Goal: Information Seeking & Learning: Understand process/instructions

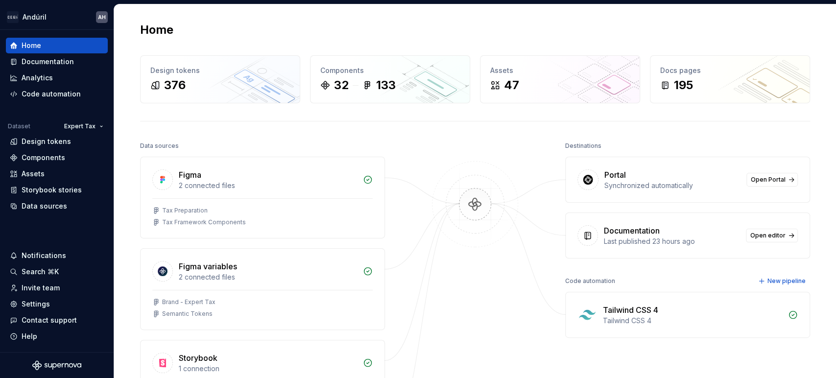
click at [239, 120] on div "Home Design tokens 376 Components 32 133 Assets 47 Docs pages 195 Data sources …" at bounding box center [474, 263] width 705 height 518
click at [39, 62] on div "Documentation" at bounding box center [48, 62] width 52 height 10
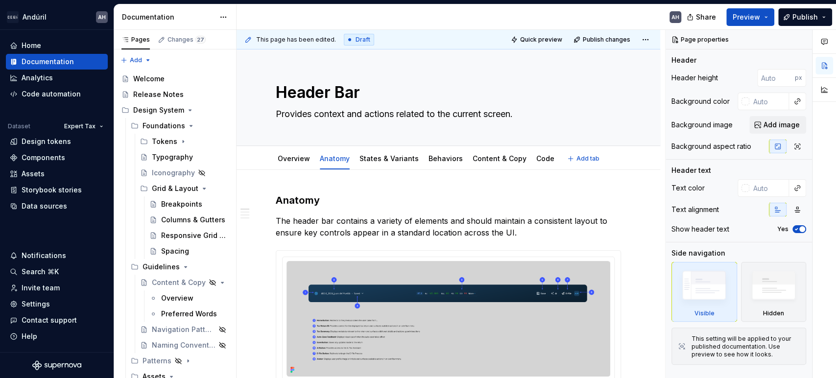
type textarea "*"
click at [335, 221] on p "The header bar contains a variety of elements and should maintain a consistent …" at bounding box center [448, 227] width 345 height 24
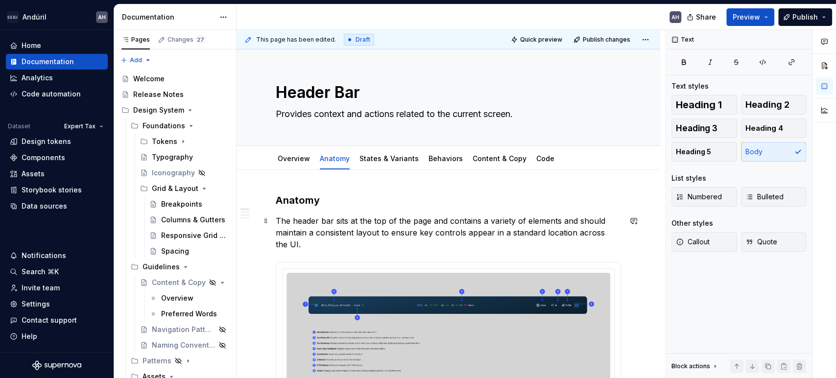
click at [560, 222] on p "The header bar sits at the top of the page and contains a variety of elements a…" at bounding box center [448, 232] width 345 height 35
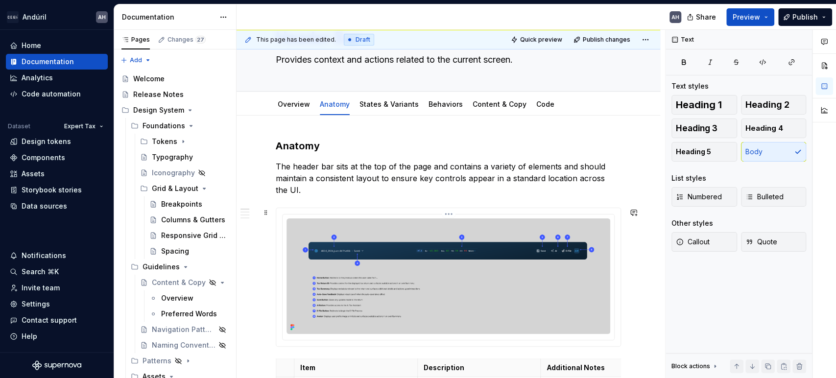
scroll to position [109, 0]
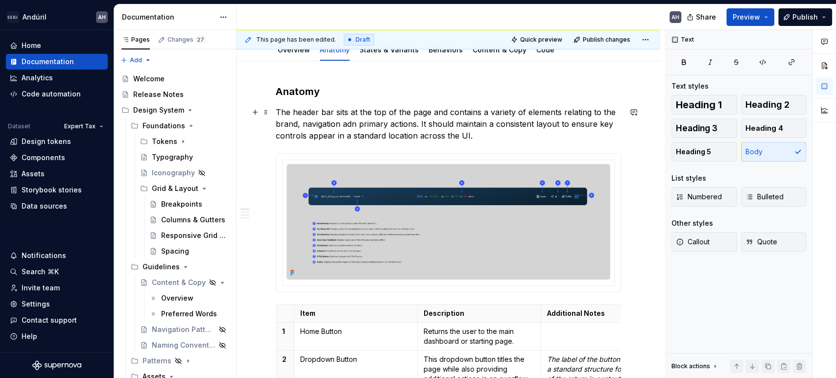
click at [560, 135] on p "The header bar sits at the top of the page and contains a variety of elements r…" at bounding box center [448, 123] width 345 height 35
click at [352, 120] on p "The header bar sits at the top of the page and contains a variety of elements r…" at bounding box center [448, 123] width 345 height 35
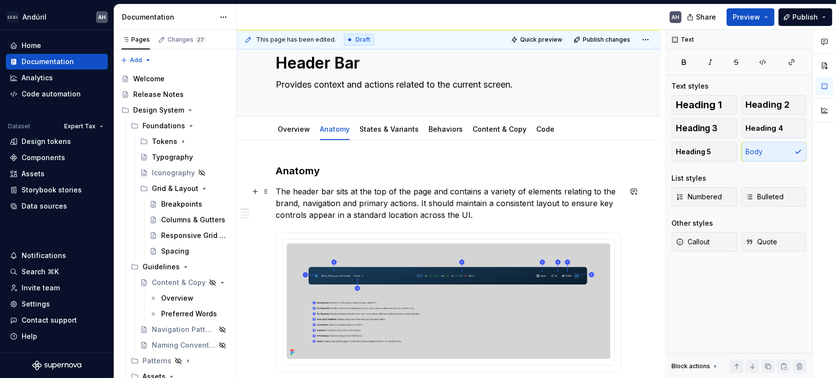
scroll to position [0, 0]
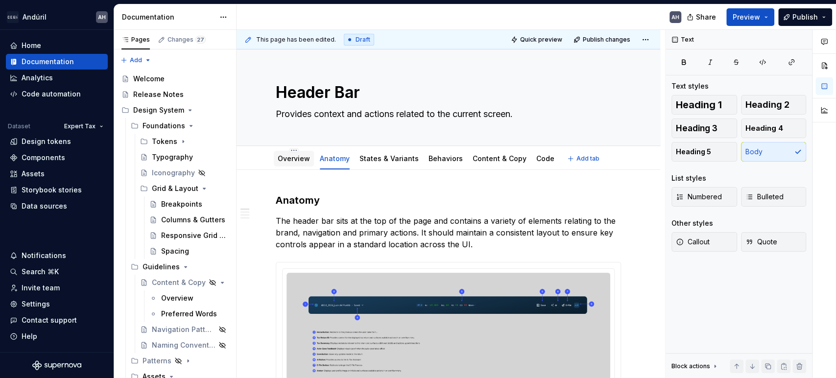
click at [298, 163] on div "Overview" at bounding box center [294, 159] width 32 height 10
click at [295, 153] on div "Overview" at bounding box center [294, 159] width 32 height 12
click at [297, 158] on link "Overview" at bounding box center [294, 158] width 32 height 8
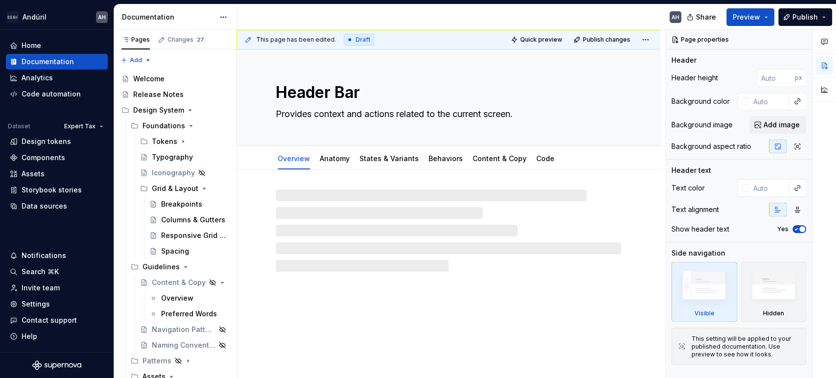
type textarea "*"
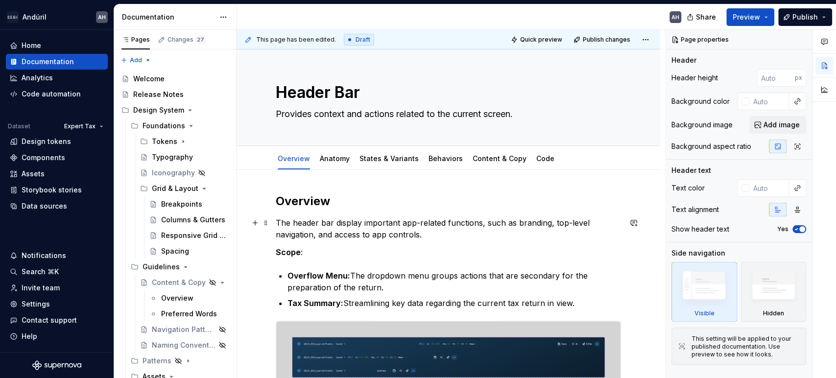
click at [426, 236] on p "The header bar display important app-related functions, such as branding, top-l…" at bounding box center [448, 229] width 345 height 24
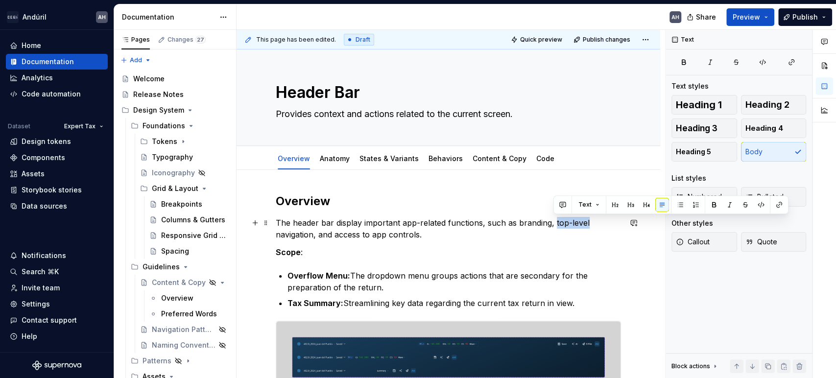
drag, startPoint x: 553, startPoint y: 222, endPoint x: 587, endPoint y: 224, distance: 33.9
click at [587, 224] on p "The header bar display important app-related functions, such as branding, top-l…" at bounding box center [448, 229] width 345 height 24
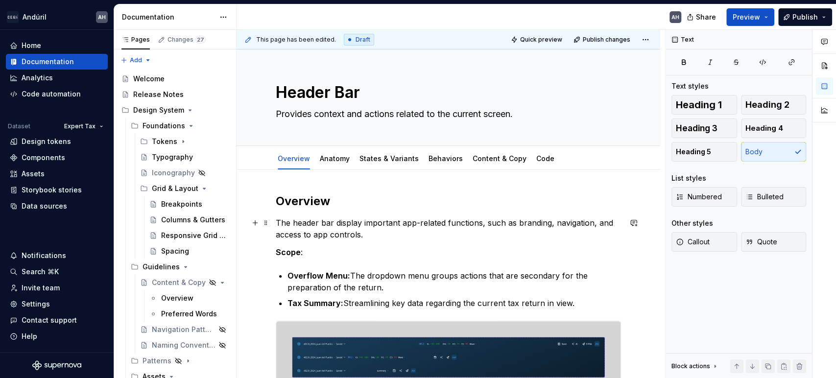
click at [383, 232] on p "The header bar display important app-related functions, such as branding, navig…" at bounding box center [448, 229] width 345 height 24
click at [553, 222] on p "The header bar display important app-related functions, such as branding, navig…" at bounding box center [448, 229] width 345 height 24
click at [552, 234] on p "The header bar display important app-related functions, such as branding, navig…" at bounding box center [448, 229] width 345 height 24
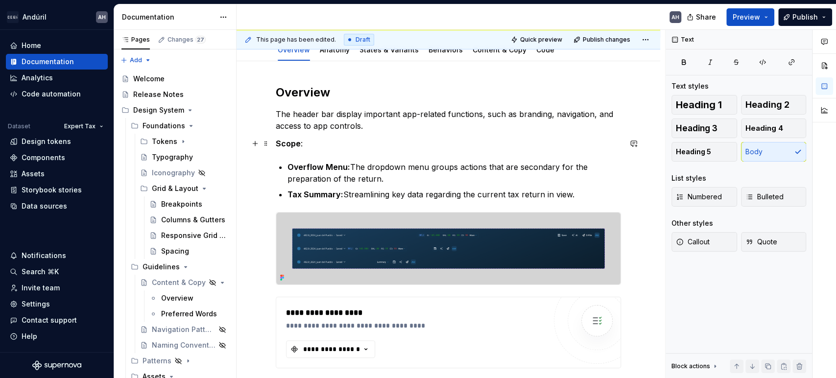
click at [300, 139] on p "Scope :" at bounding box center [448, 144] width 345 height 12
click at [321, 169] on strong "Overflow Menu:" at bounding box center [318, 167] width 63 height 10
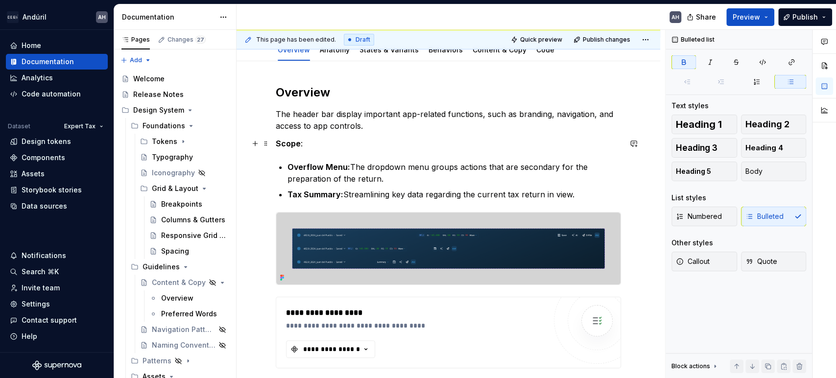
click at [327, 143] on p "Scope :" at bounding box center [448, 144] width 345 height 12
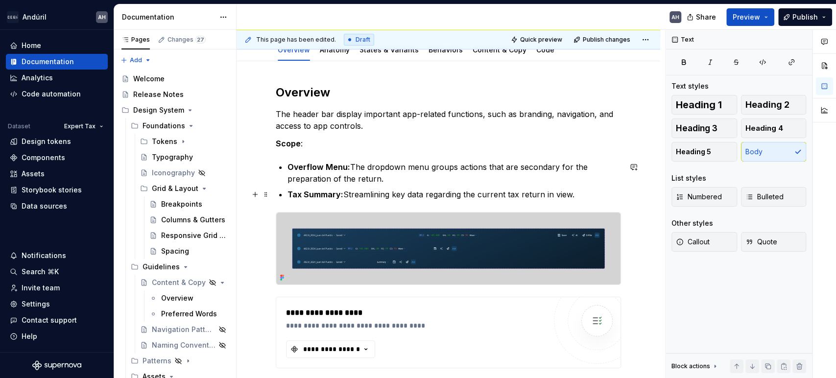
click at [316, 191] on strong "Tax Summary:" at bounding box center [315, 195] width 56 height 10
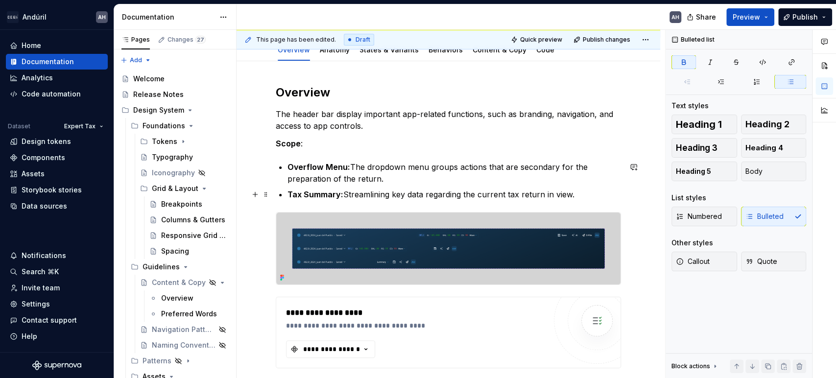
click at [295, 194] on strong "Tax Summary:" at bounding box center [315, 195] width 56 height 10
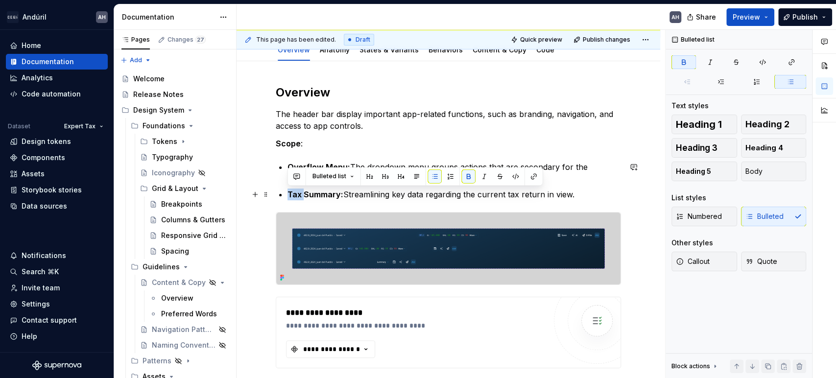
click at [295, 194] on strong "Tax Summary:" at bounding box center [315, 195] width 56 height 10
copy p "Tax Summary: Streamlining key data regarding the current tax return in view."
click at [299, 194] on strong "Tax Summary:" at bounding box center [315, 195] width 56 height 10
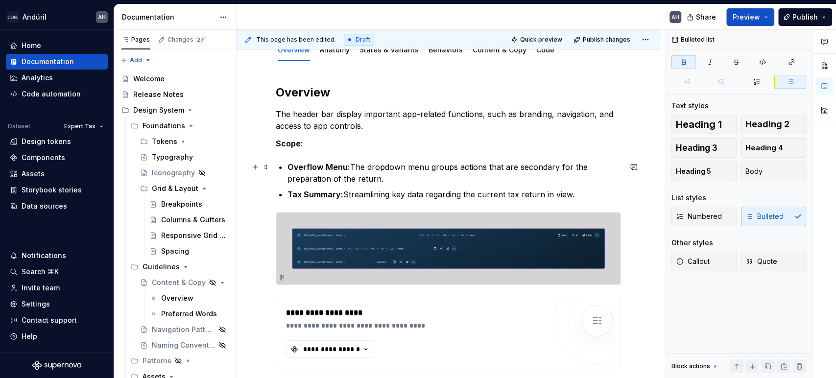
click at [286, 167] on div "**********" at bounding box center [448, 379] width 345 height 588
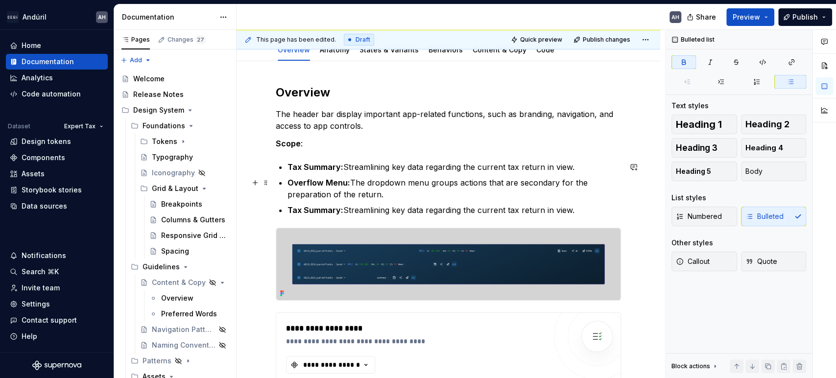
click at [309, 184] on strong "Overflow Menu:" at bounding box center [318, 183] width 63 height 10
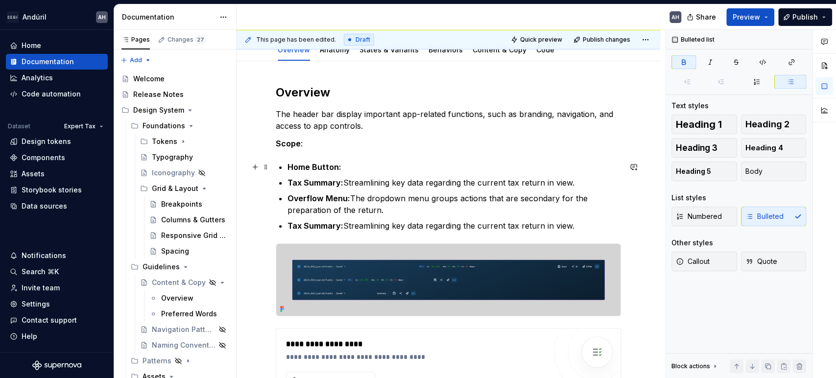
click at [354, 168] on p "Home Button:" at bounding box center [454, 167] width 334 height 12
click at [359, 205] on p "Overflow Menu: The dropdown menu groups actions that are secondary for the prep…" at bounding box center [454, 204] width 334 height 24
click at [356, 213] on p "Overflow Menu: The dropdown menu groups actions that are secondary for the prep…" at bounding box center [454, 204] width 334 height 24
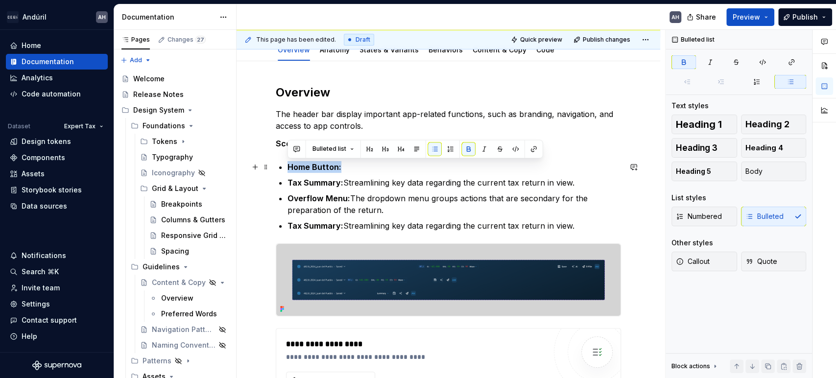
drag, startPoint x: 344, startPoint y: 167, endPoint x: 276, endPoint y: 169, distance: 68.6
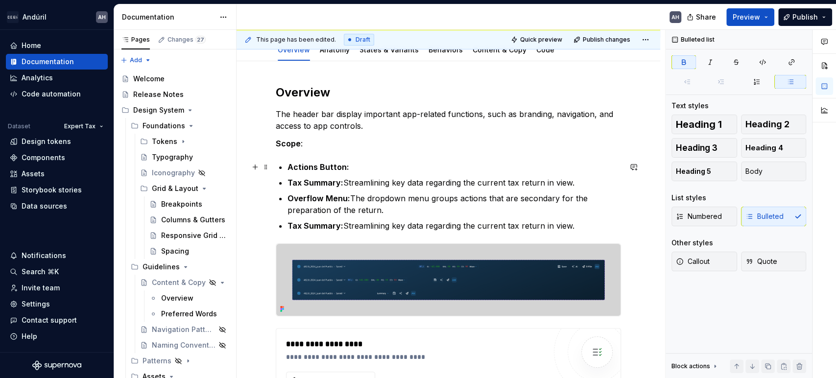
click at [287, 165] on strong "Actions Button:" at bounding box center [318, 167] width 62 height 10
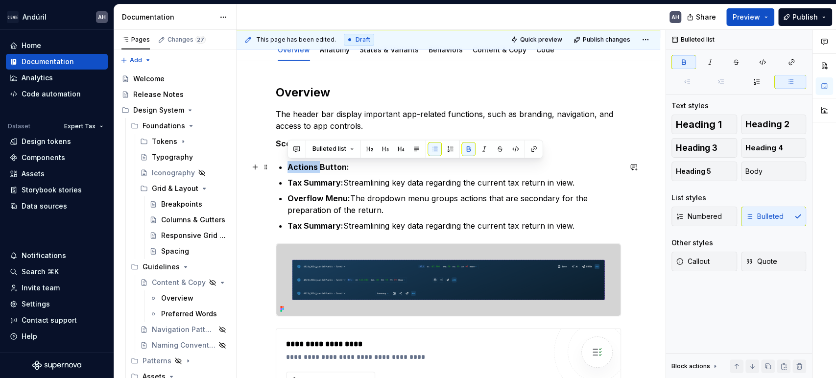
click at [287, 165] on strong "Actions Button:" at bounding box center [318, 167] width 62 height 10
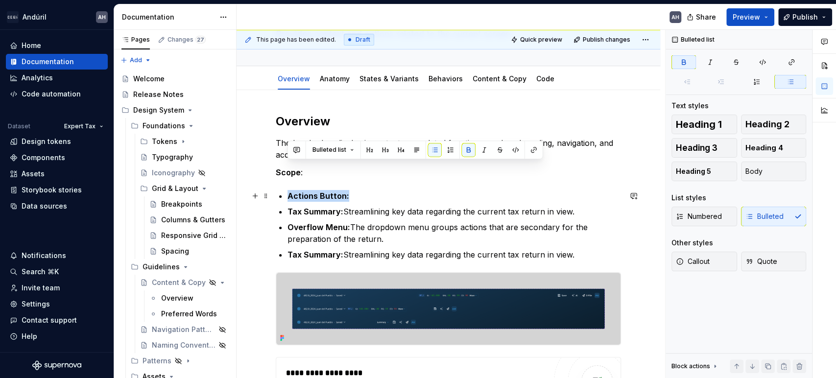
scroll to position [0, 0]
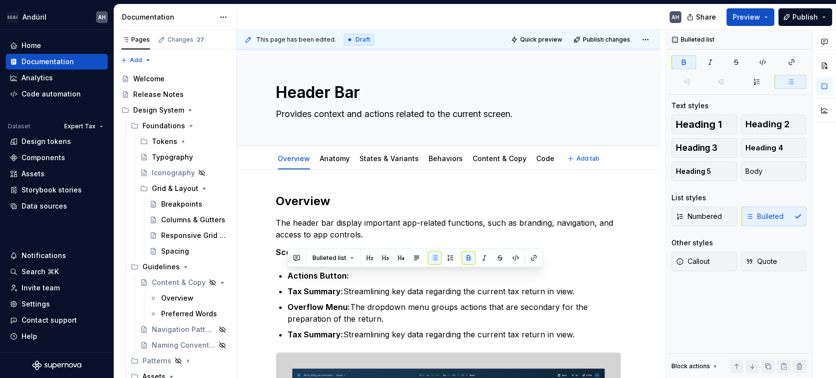
click at [287, 165] on div "Overview" at bounding box center [294, 159] width 40 height 16
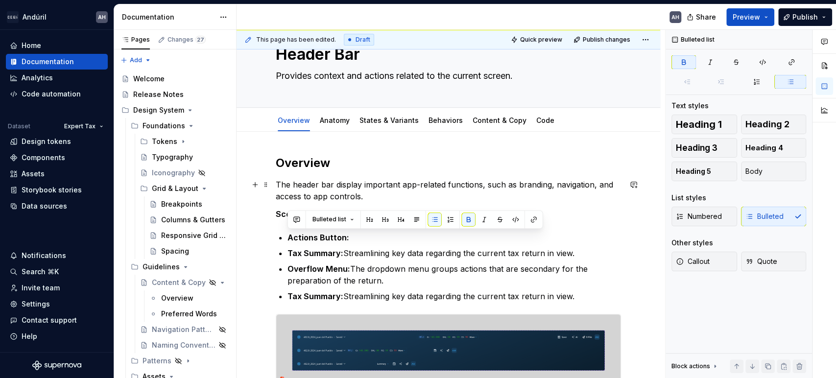
scroll to position [54, 0]
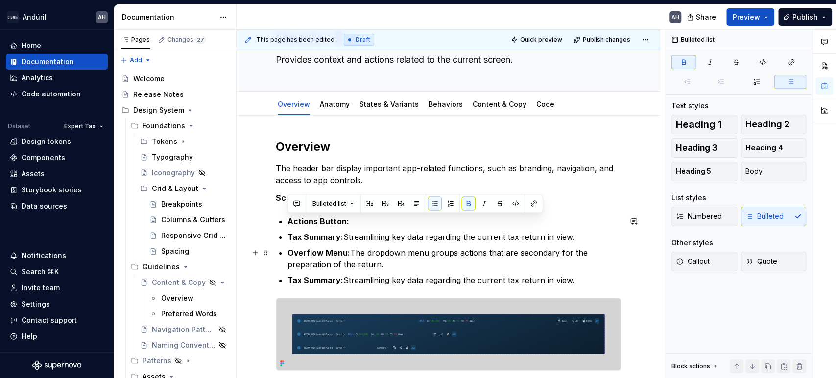
click at [340, 248] on strong "Overflow Menu:" at bounding box center [318, 253] width 63 height 10
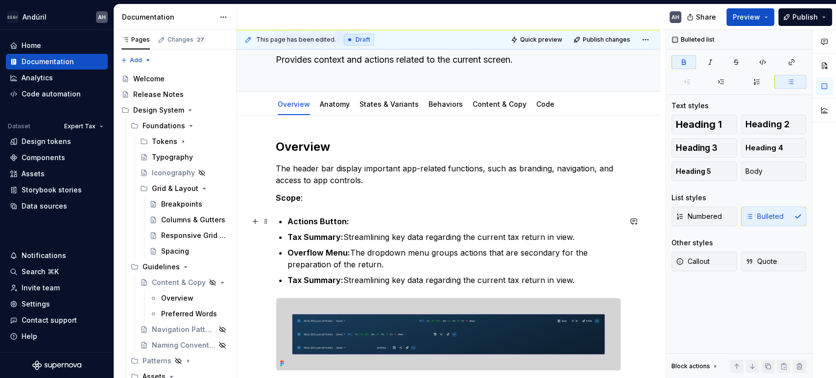
click at [317, 223] on strong "Actions Button:" at bounding box center [318, 221] width 62 height 10
click at [339, 221] on strong "Action Button:" at bounding box center [315, 221] width 57 height 10
click at [352, 221] on p "Action Buttons:" at bounding box center [454, 221] width 334 height 12
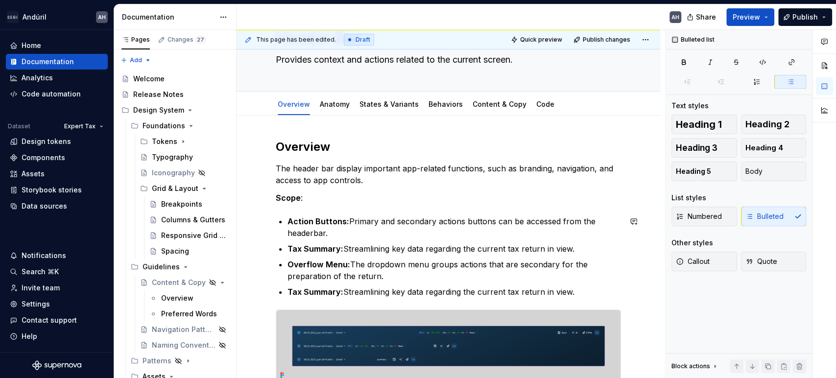
click at [315, 230] on p "Action Buttons: Primary and secondary actions buttons can be accessed from the …" at bounding box center [454, 227] width 334 height 24
type textarea "*"
